Goal: Information Seeking & Learning: Obtain resource

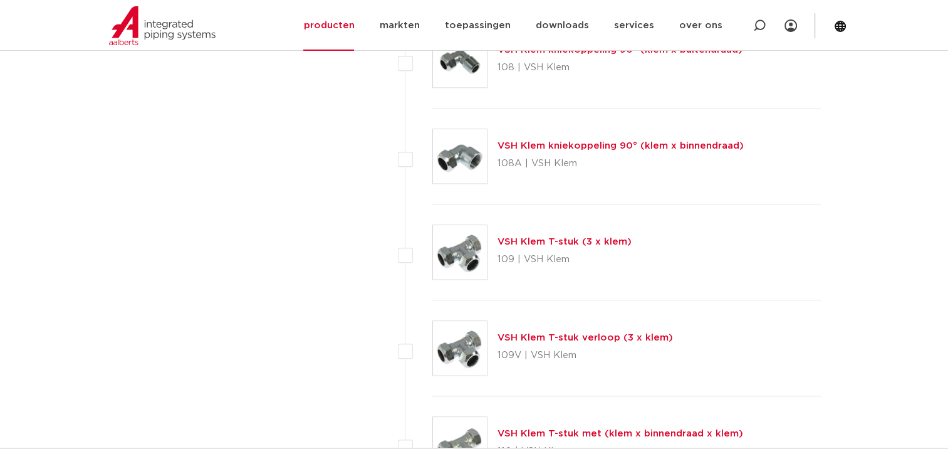
scroll to position [1316, 0]
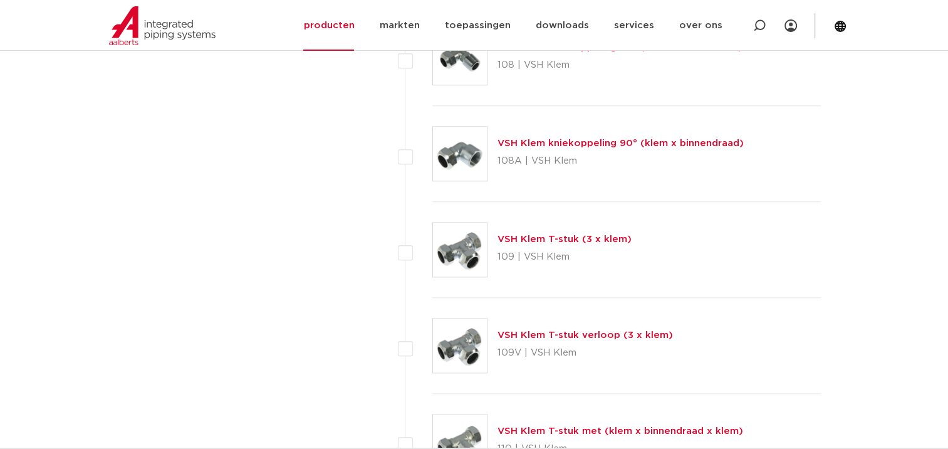
click at [548, 238] on link "VSH Klem T-stuk (3 x klem)" at bounding box center [564, 238] width 134 height 9
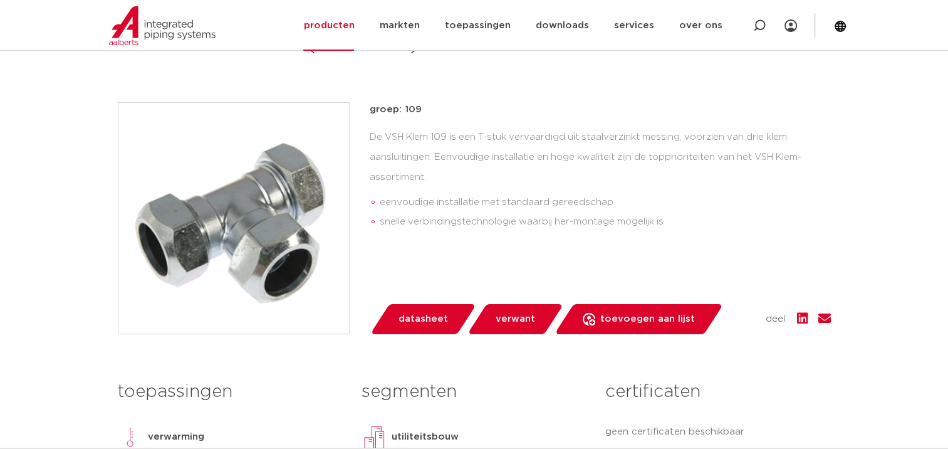
scroll to position [188, 0]
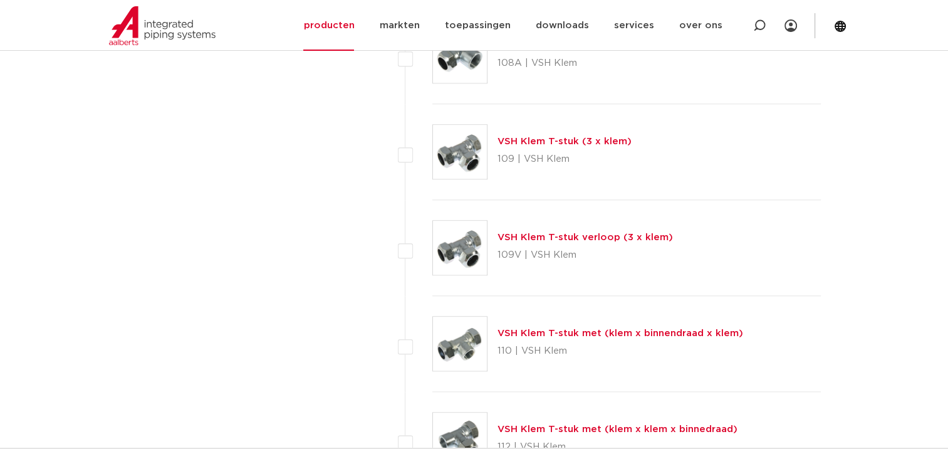
scroll to position [1441, 0]
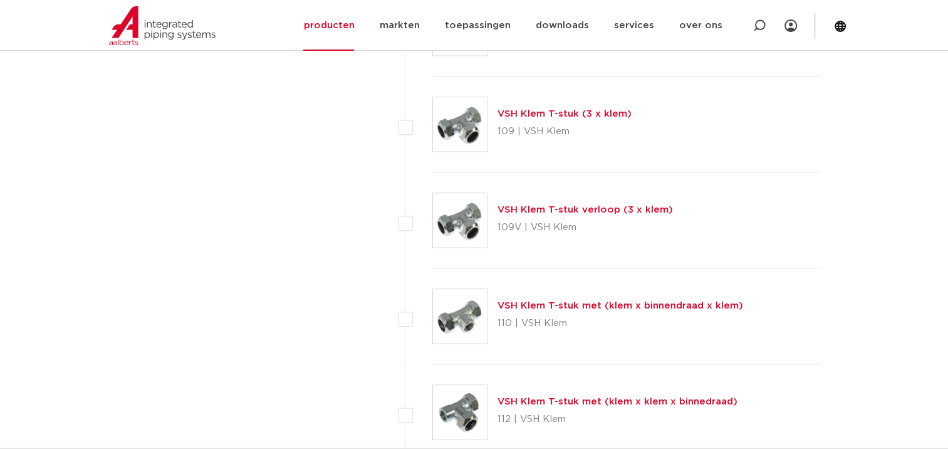
click at [538, 210] on link "VSH Klem T-stuk verloop (3 x klem)" at bounding box center [584, 209] width 175 height 9
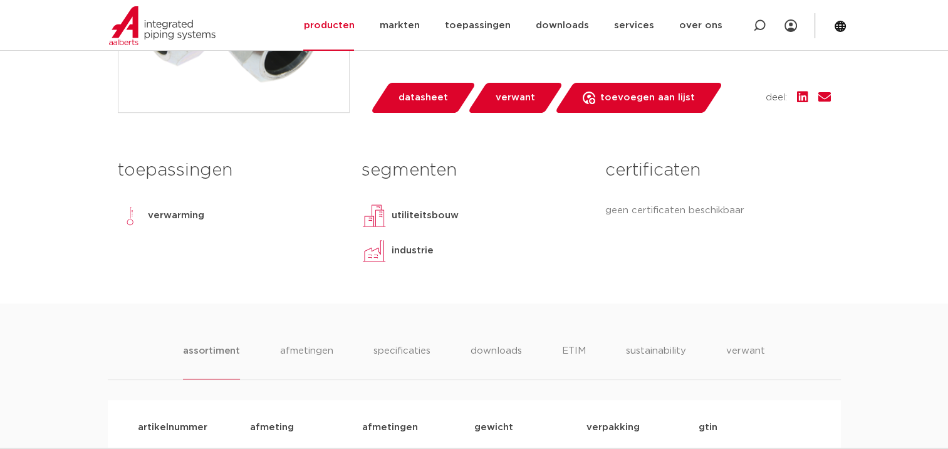
scroll to position [689, 0]
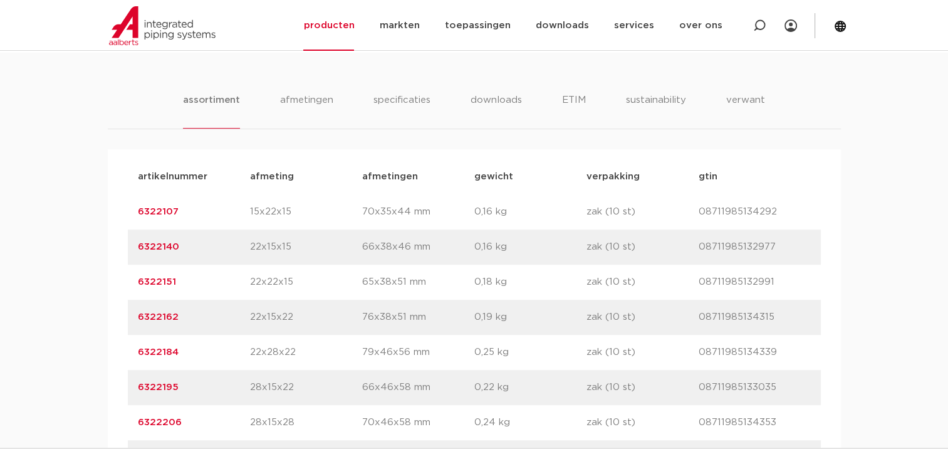
drag, startPoint x: 177, startPoint y: 315, endPoint x: 139, endPoint y: 313, distance: 38.3
click at [139, 313] on p "6322162" at bounding box center [194, 317] width 112 height 15
copy link "6322162"
drag, startPoint x: 774, startPoint y: 314, endPoint x: 699, endPoint y: 318, distance: 75.9
click at [699, 318] on p "08711985134315" at bounding box center [755, 317] width 112 height 15
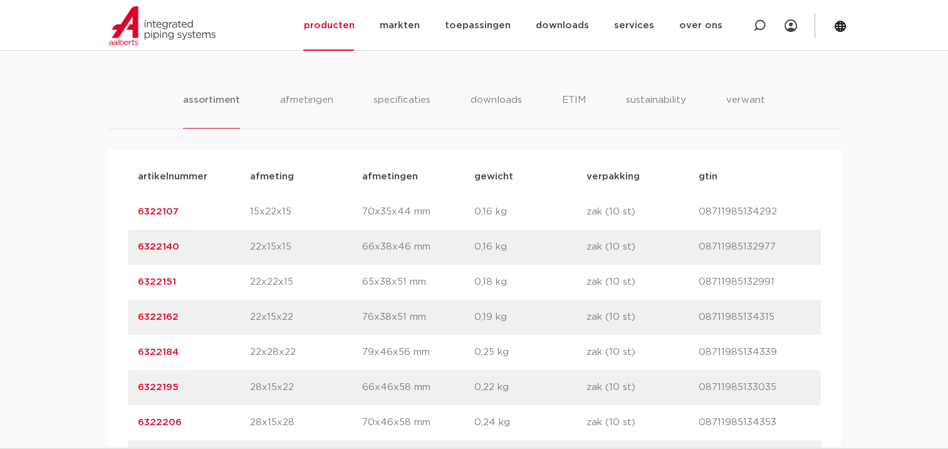
drag, startPoint x: 699, startPoint y: 318, endPoint x: 717, endPoint y: 315, distance: 18.3
copy p "08711985134315"
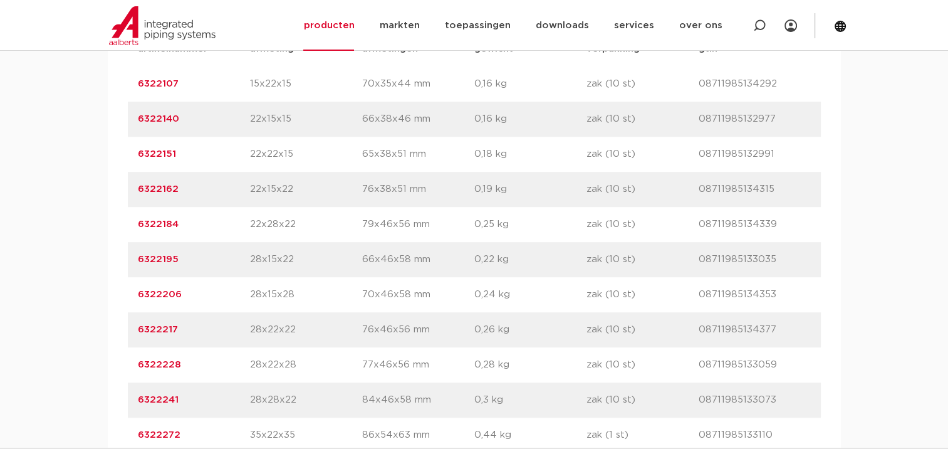
scroll to position [814, 0]
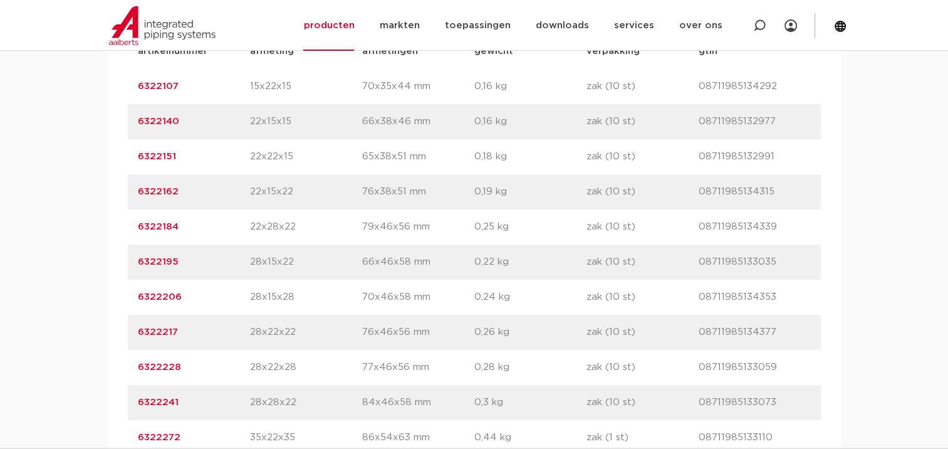
click at [148, 189] on link "6322162" at bounding box center [158, 191] width 41 height 9
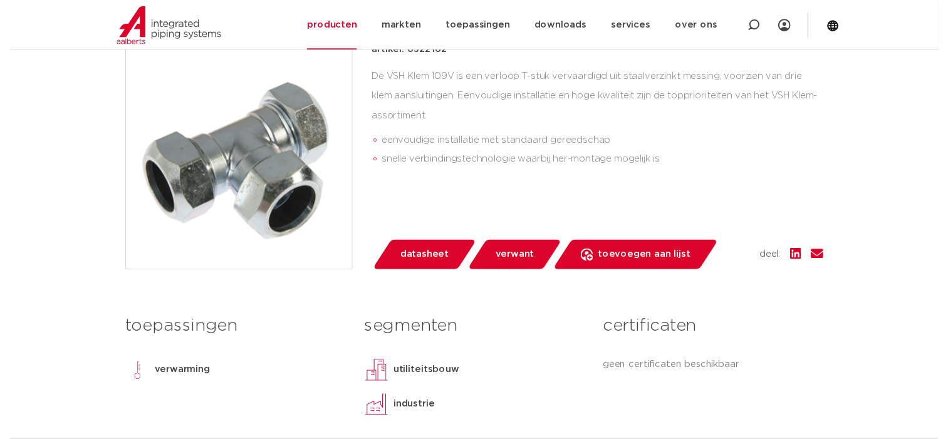
scroll to position [251, 0]
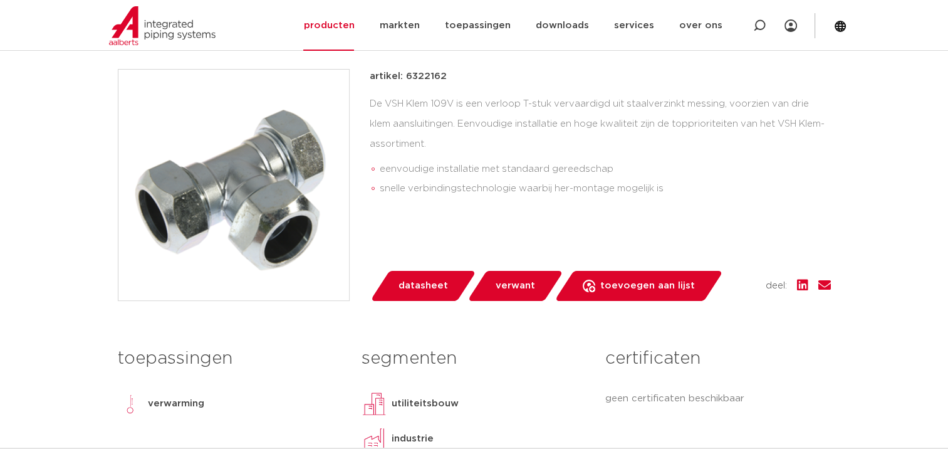
click at [427, 288] on span "datasheet" at bounding box center [422, 286] width 49 height 20
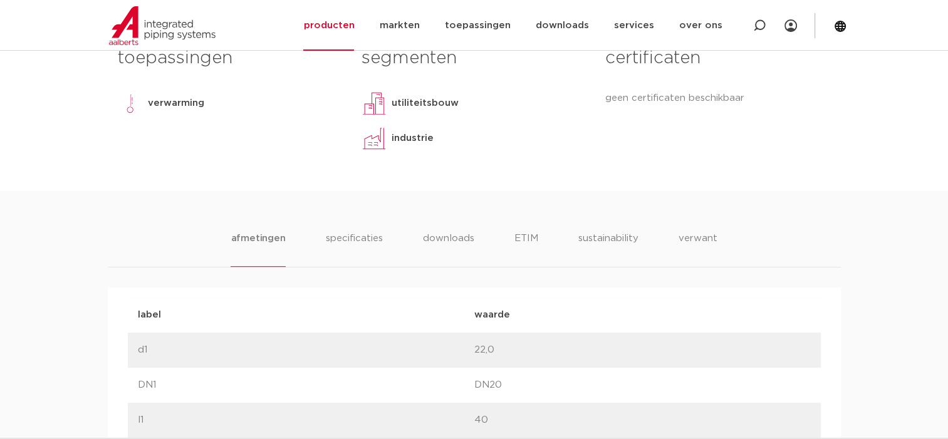
scroll to position [564, 0]
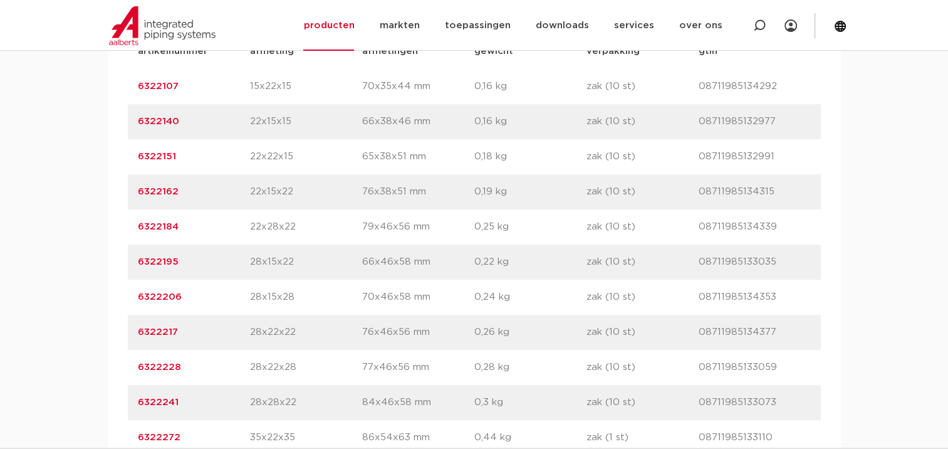
click at [163, 158] on link "6322151" at bounding box center [157, 156] width 38 height 9
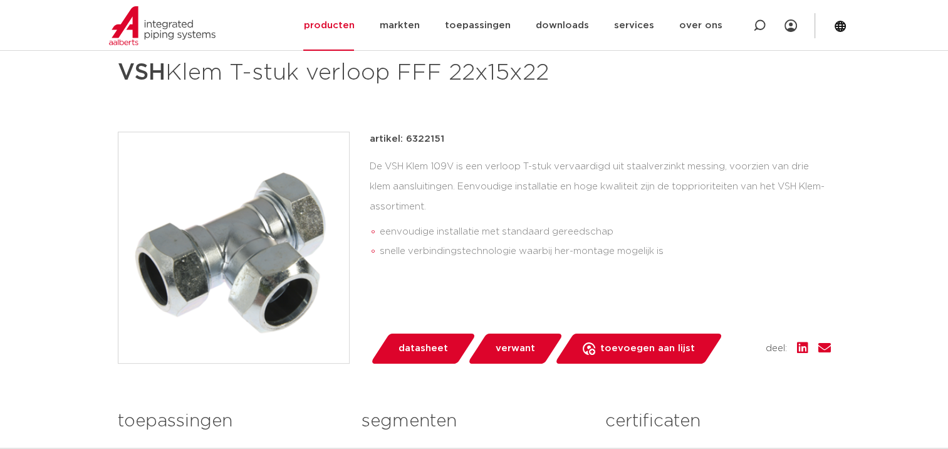
click at [422, 356] on span "datasheet" at bounding box center [422, 348] width 49 height 20
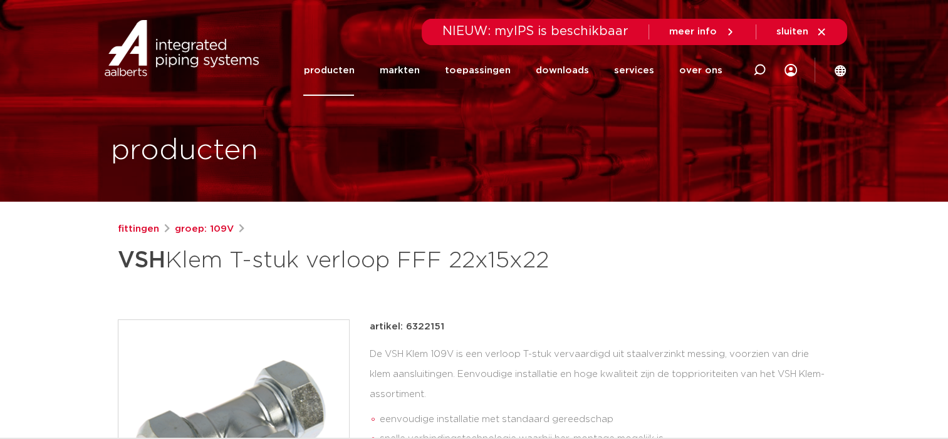
drag, startPoint x: 445, startPoint y: 327, endPoint x: 403, endPoint y: 326, distance: 41.4
click at [403, 326] on div "artikel: 6322151" at bounding box center [600, 327] width 461 height 15
drag, startPoint x: 403, startPoint y: 326, endPoint x: 413, endPoint y: 325, distance: 9.5
copy p "6322151"
